Goal: Task Accomplishment & Management: Manage account settings

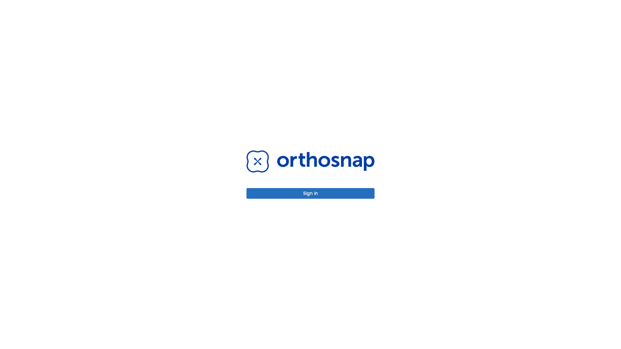
click at [311, 193] on button "Sign in" at bounding box center [311, 193] width 128 height 11
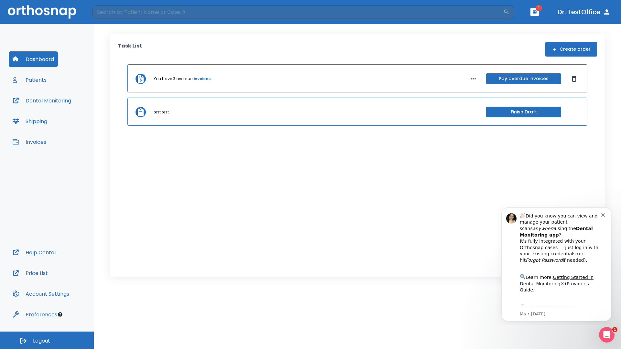
click at [47, 341] on span "Logout" at bounding box center [41, 341] width 17 height 7
